Goal: Information Seeking & Learning: Find specific fact

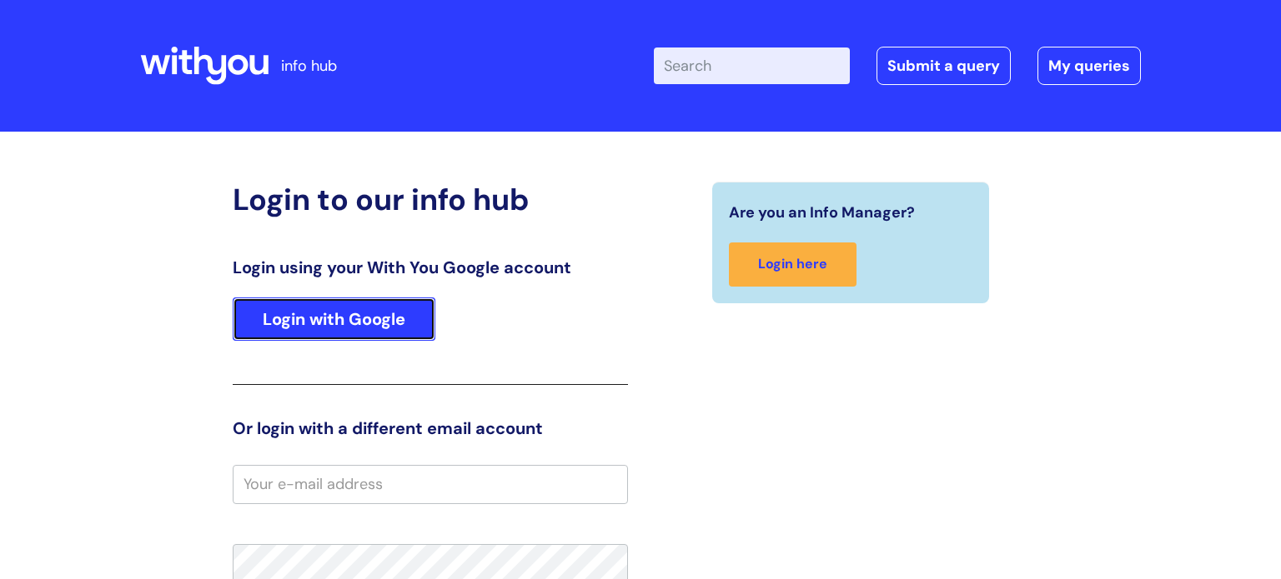
click at [354, 329] on link "Login with Google" at bounding box center [334, 319] width 203 height 43
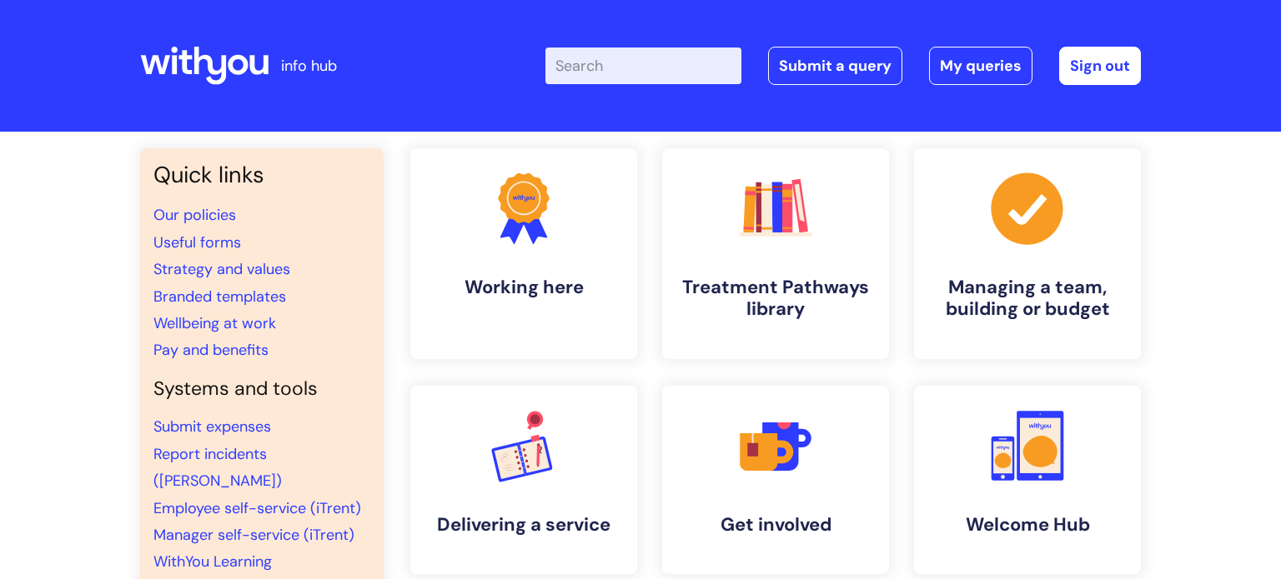
click at [609, 63] on input "Enter your search term here..." at bounding box center [643, 66] width 196 height 37
type input "pay"
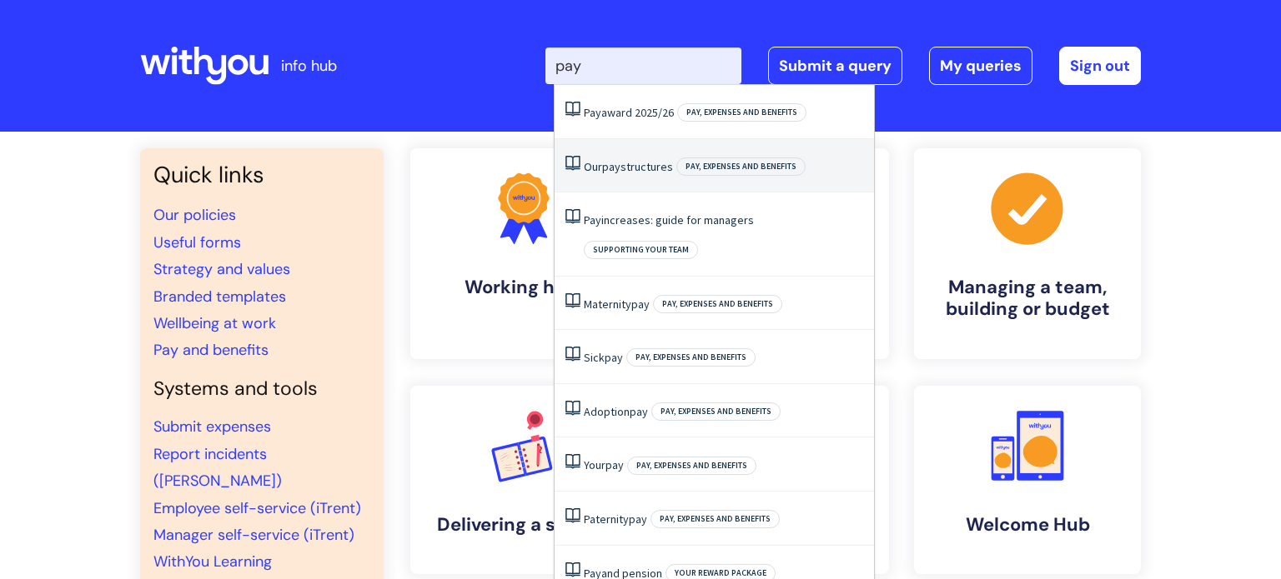
click at [626, 177] on li "Our pay structures Pay, expenses and benefits" at bounding box center [713, 166] width 319 height 54
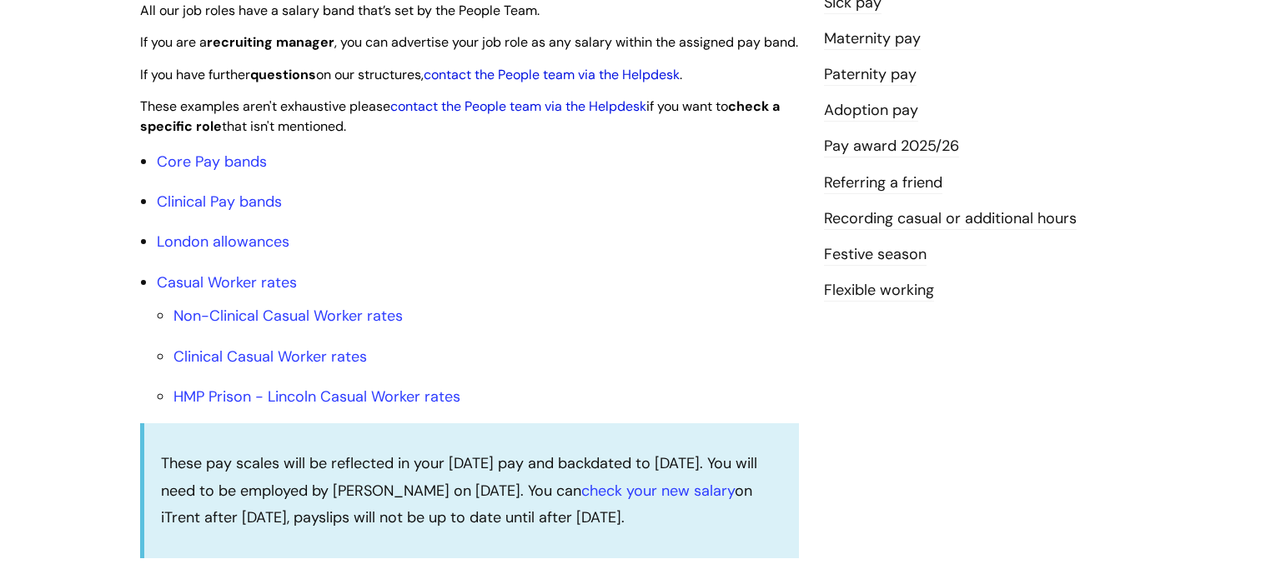
scroll to position [479, 0]
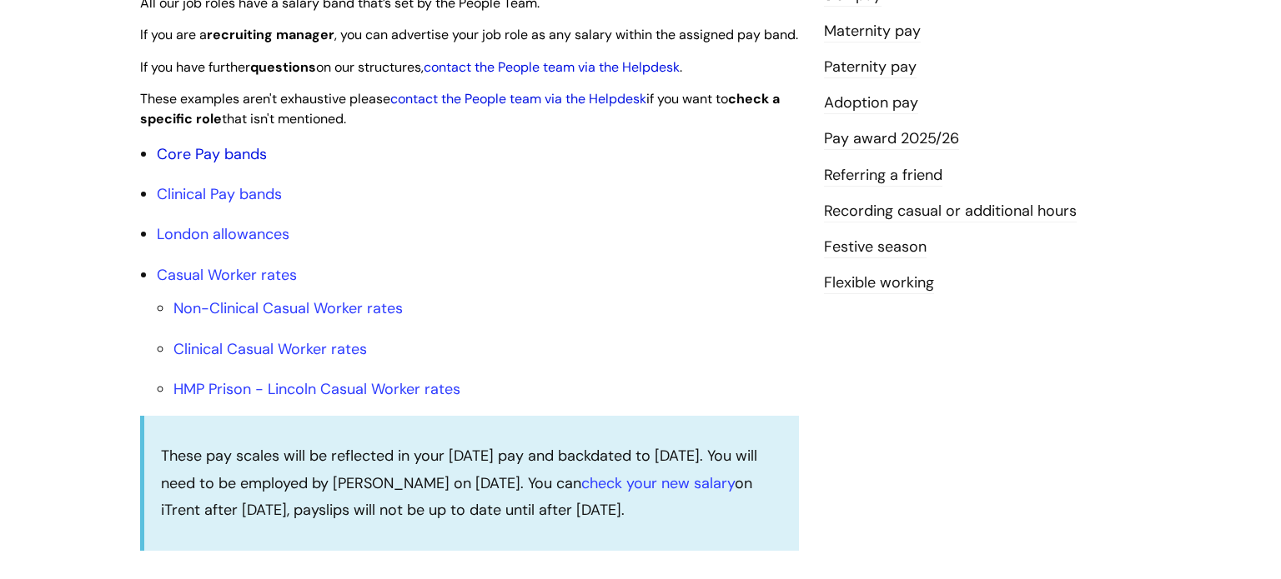
click at [211, 164] on link "Core Pay bands" at bounding box center [212, 154] width 110 height 20
click at [213, 164] on link "Core Pay bands" at bounding box center [212, 154] width 110 height 20
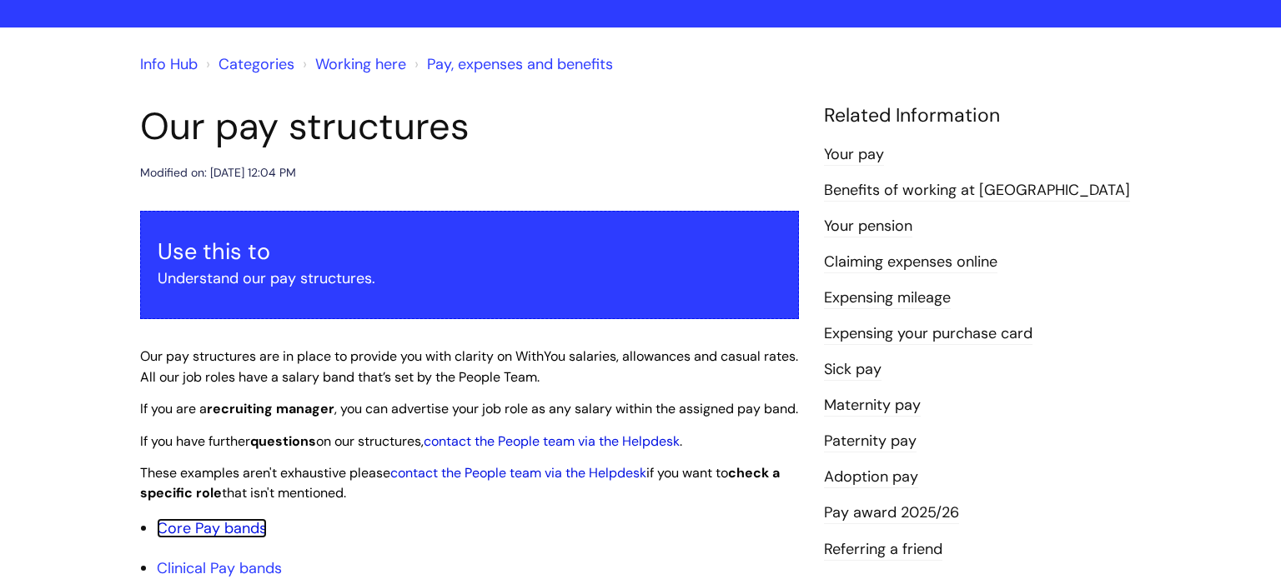
scroll to position [107, 0]
